Goal: Task Accomplishment & Management: Use online tool/utility

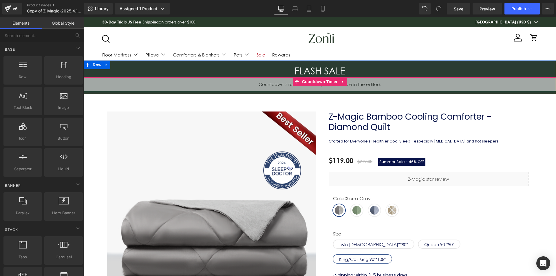
click at [317, 79] on span "Countdown Timer" at bounding box center [320, 81] width 39 height 9
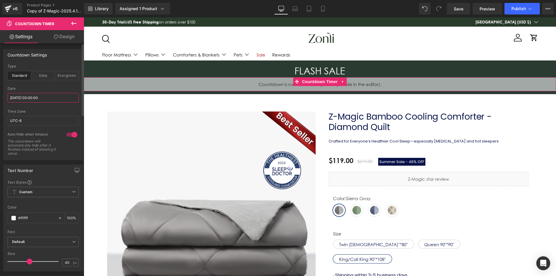
click at [49, 100] on input "[DATE] 00:00:00" at bounding box center [43, 98] width 71 height 10
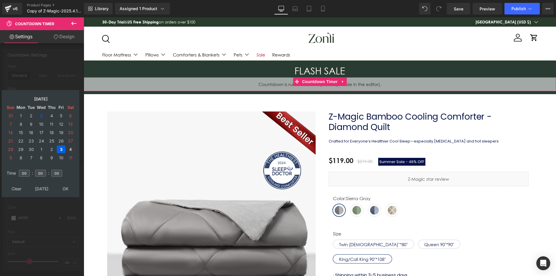
click at [68, 147] on td "4" at bounding box center [70, 149] width 9 height 8
click at [66, 193] on table "Clear Today OK" at bounding box center [41, 188] width 72 height 11
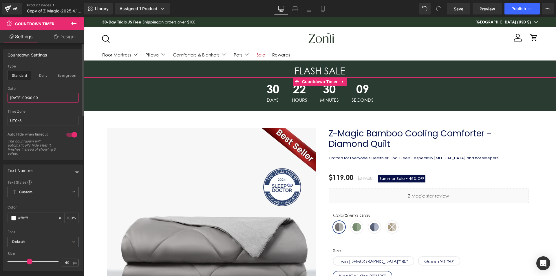
click at [35, 99] on input "[DATE] 00:00:00" at bounding box center [43, 98] width 71 height 10
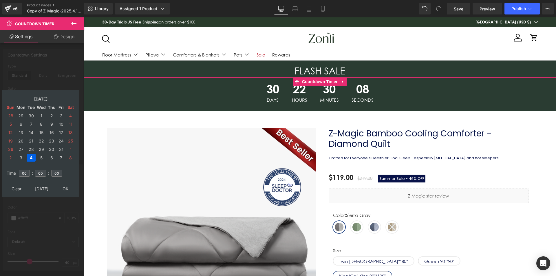
click at [15, 122] on table "Oct, 2025 Sun Mon Tue Wed Thu Fri Sat 28 29 30 1 2 3 4 5 6 7 8 9 10 11 12 13 14…" at bounding box center [41, 128] width 72 height 69
click at [21, 122] on td "6" at bounding box center [21, 124] width 10 height 8
click at [21, 117] on td "29" at bounding box center [21, 116] width 10 height 8
click at [13, 117] on td "31" at bounding box center [10, 116] width 9 height 8
click at [69, 116] on td "2" at bounding box center [70, 116] width 9 height 8
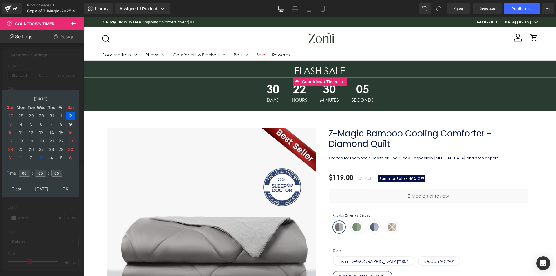
click at [68, 128] on table "Aug, 2025 Sun Mon Tue Wed Thu Fri Sat 27 28 29 30 31 1 2 3 4 5 6 7 8 9 10 11 12…" at bounding box center [41, 128] width 72 height 69
click at [69, 149] on td "30" at bounding box center [70, 149] width 9 height 8
click at [69, 155] on td "6" at bounding box center [70, 158] width 9 height 8
click at [50, 116] on td "4" at bounding box center [51, 116] width 9 height 8
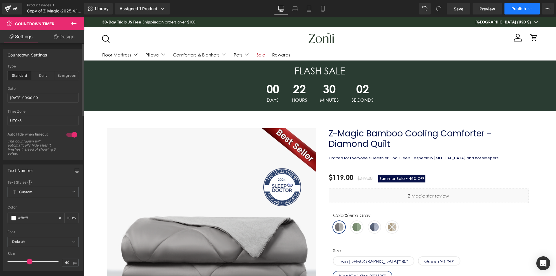
click at [514, 11] on button "Publish" at bounding box center [521, 9] width 35 height 12
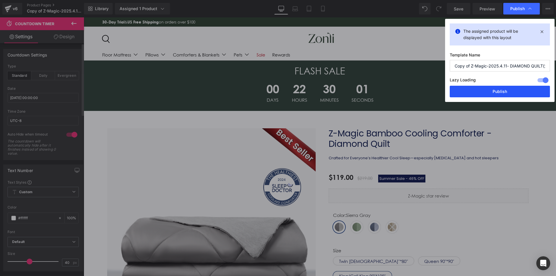
click at [502, 88] on button "Publish" at bounding box center [500, 92] width 100 height 12
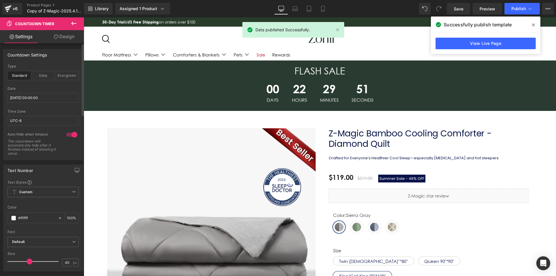
drag, startPoint x: 532, startPoint y: 25, endPoint x: 195, endPoint y: 99, distance: 345.9
click at [532, 25] on icon at bounding box center [533, 25] width 3 height 5
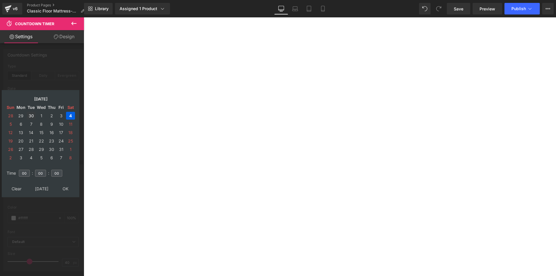
click at [35, 114] on td "30" at bounding box center [31, 116] width 9 height 8
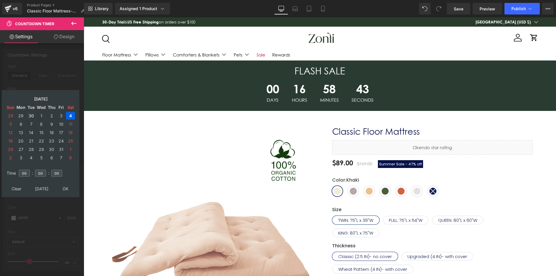
click at [31, 114] on td "30" at bounding box center [31, 116] width 9 height 8
click at [54, 115] on td "4" at bounding box center [51, 116] width 9 height 8
drag, startPoint x: 64, startPoint y: 185, endPoint x: 136, endPoint y: 138, distance: 85.8
type input "[DATE] 00:00:00"
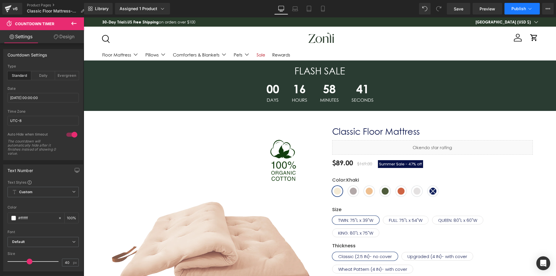
click at [513, 7] on span "Publish" at bounding box center [518, 8] width 14 height 5
click at [515, 8] on span "Publish" at bounding box center [518, 8] width 14 height 5
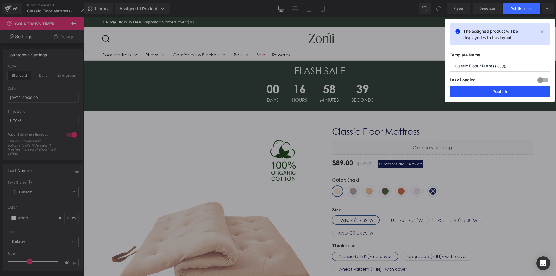
click at [503, 90] on button "Publish" at bounding box center [500, 92] width 100 height 12
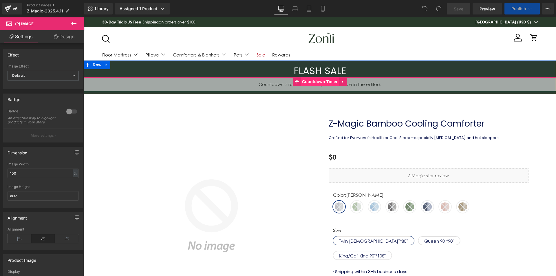
click at [318, 80] on span "Countdown Timer" at bounding box center [320, 81] width 39 height 9
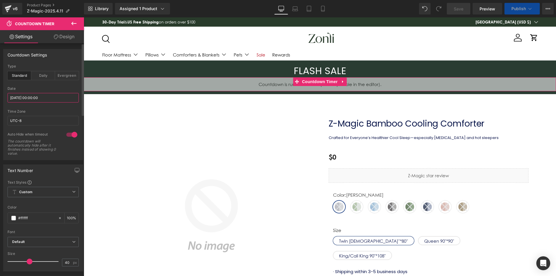
click at [33, 96] on input "[DATE] 00:00:00" at bounding box center [43, 98] width 71 height 10
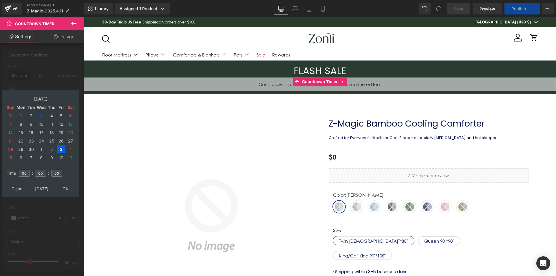
click at [69, 149] on td "4" at bounding box center [70, 149] width 9 height 8
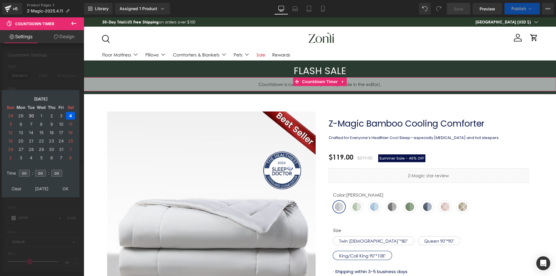
click at [32, 116] on td "30" at bounding box center [31, 116] width 9 height 8
click at [50, 116] on td "4" at bounding box center [51, 116] width 9 height 8
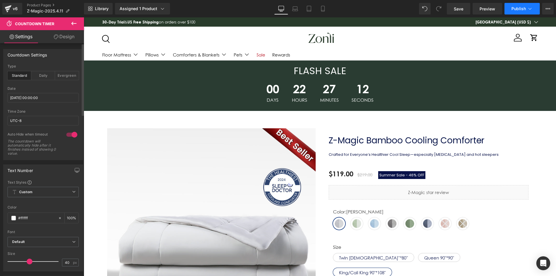
click at [528, 9] on icon at bounding box center [530, 9] width 6 height 6
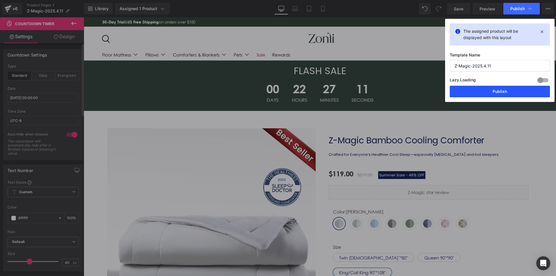
drag, startPoint x: 503, startPoint y: 87, endPoint x: 136, endPoint y: 256, distance: 404.6
click at [503, 87] on button "Publish" at bounding box center [500, 92] width 100 height 12
